Goal: Navigation & Orientation: Find specific page/section

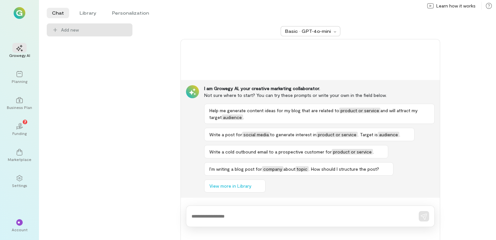
click at [20, 18] on img at bounding box center [20, 13] width 12 height 12
click at [19, 18] on img at bounding box center [20, 13] width 12 height 12
click at [22, 80] on div "Planning" at bounding box center [20, 81] width 16 height 5
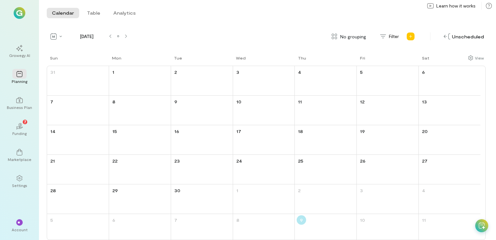
click at [20, 15] on img at bounding box center [20, 13] width 12 height 12
click at [23, 222] on div "**" at bounding box center [19, 222] width 14 height 10
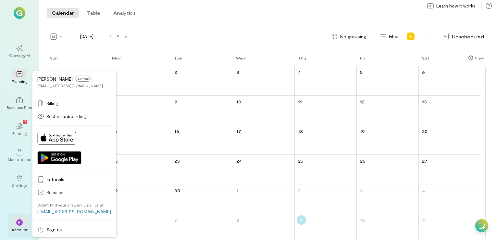
click at [23, 222] on div "**" at bounding box center [19, 222] width 14 height 10
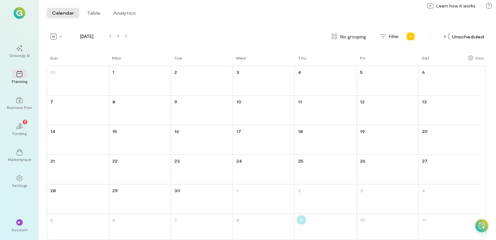
click at [24, 18] on img at bounding box center [20, 13] width 12 height 12
click at [19, 13] on img at bounding box center [20, 13] width 12 height 12
click at [19, 49] on icon at bounding box center [19, 48] width 6 height 6
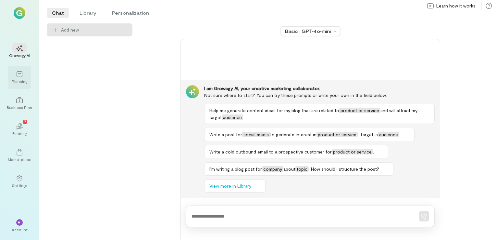
click at [24, 83] on div "Planning" at bounding box center [20, 81] width 16 height 5
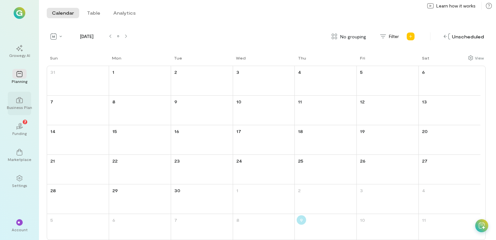
click at [23, 102] on div at bounding box center [19, 100] width 14 height 10
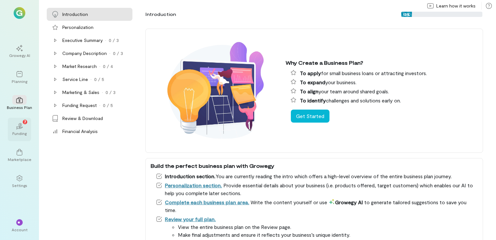
click at [23, 130] on div "02 7" at bounding box center [19, 126] width 14 height 10
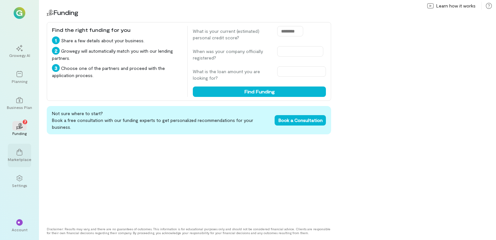
click at [26, 151] on div at bounding box center [19, 152] width 14 height 10
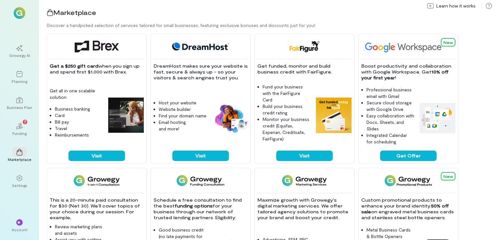
click at [18, 18] on img at bounding box center [20, 13] width 12 height 12
click at [17, 46] on icon at bounding box center [19, 48] width 6 height 6
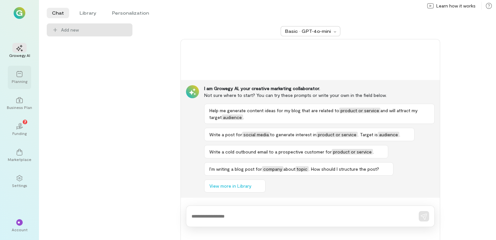
click at [22, 74] on icon at bounding box center [19, 74] width 6 height 6
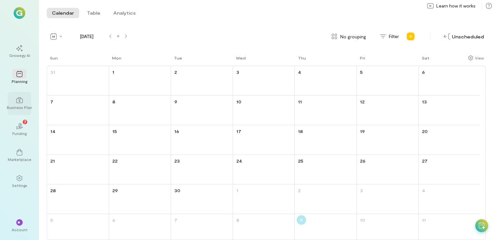
click at [24, 106] on div "Business Plan" at bounding box center [19, 107] width 25 height 5
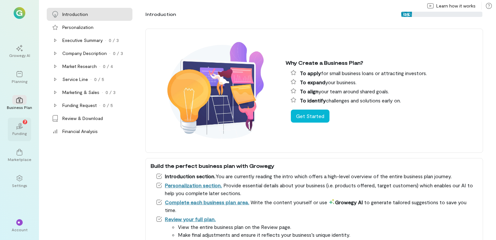
click at [27, 127] on div "02 7 Funding" at bounding box center [19, 129] width 23 height 23
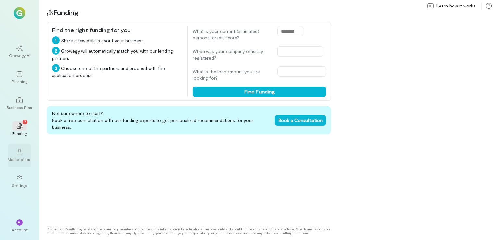
click at [27, 155] on div "Marketplace" at bounding box center [19, 155] width 23 height 23
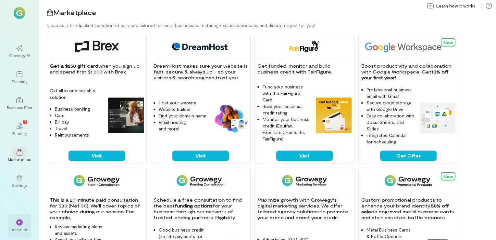
click at [23, 214] on div "** Account" at bounding box center [19, 225] width 23 height 23
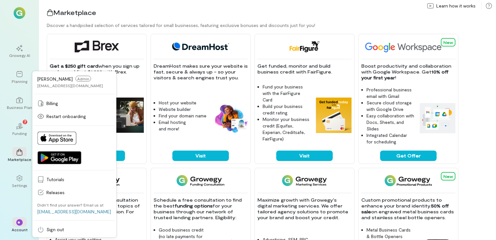
click at [21, 12] on img at bounding box center [20, 13] width 12 height 12
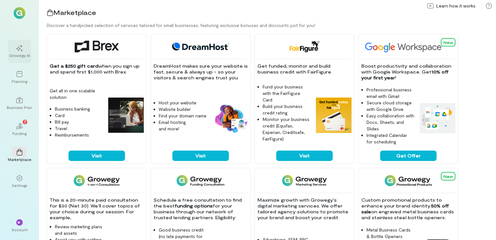
click at [22, 54] on div "Growegy AI" at bounding box center [19, 55] width 21 height 5
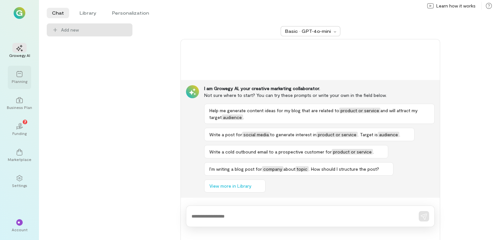
click at [18, 79] on div "Planning" at bounding box center [20, 81] width 16 height 5
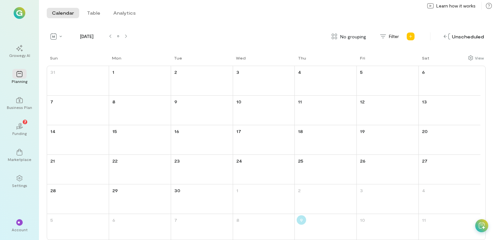
click at [16, 17] on img at bounding box center [20, 13] width 12 height 12
click at [18, 224] on span "**" at bounding box center [20, 222] width 4 height 4
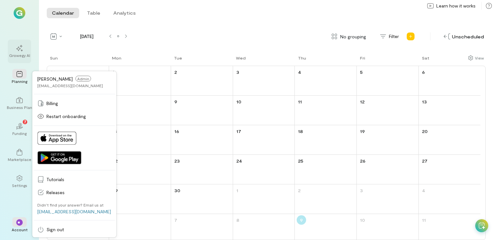
click at [21, 55] on div "Growegy AI" at bounding box center [19, 55] width 21 height 5
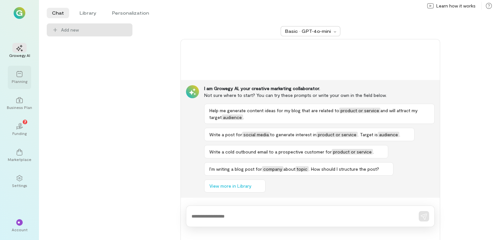
click at [24, 86] on div "Planning" at bounding box center [19, 77] width 23 height 23
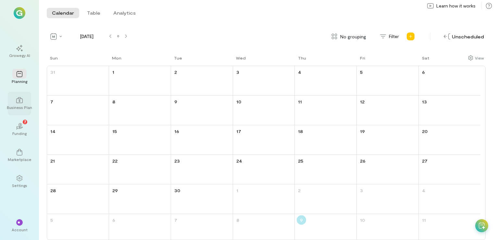
click at [22, 105] on div "Business Plan" at bounding box center [19, 107] width 25 height 5
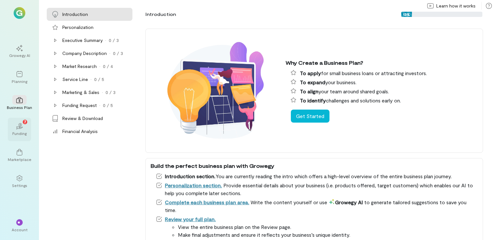
click at [22, 124] on icon at bounding box center [20, 124] width 3 height 3
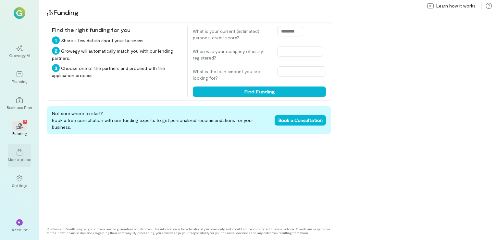
click at [21, 152] on icon at bounding box center [19, 152] width 6 height 6
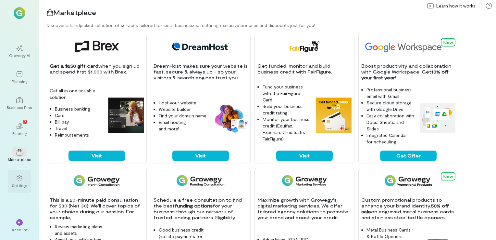
click at [22, 178] on icon at bounding box center [20, 178] width 6 height 6
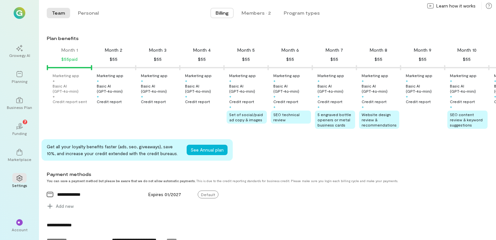
scroll to position [55, 0]
